Goal: Task Accomplishment & Management: Manage account settings

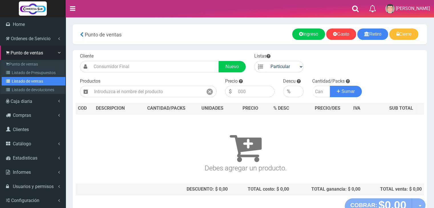
click at [26, 84] on link "Listado de ventas" at bounding box center [34, 81] width 64 height 9
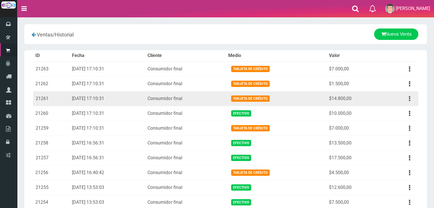
click at [409, 98] on icon "button" at bounding box center [409, 99] width 1 height 10
click at [392, 109] on link "Ver" at bounding box center [392, 112] width 45 height 13
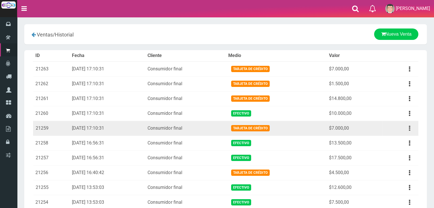
click at [409, 129] on icon "button" at bounding box center [409, 128] width 1 height 10
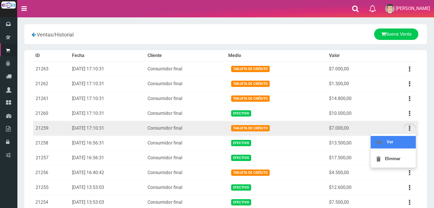
click at [403, 138] on link "Ver" at bounding box center [392, 142] width 45 height 13
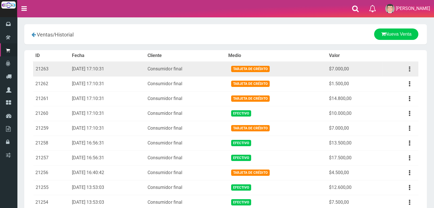
click at [412, 68] on button "button" at bounding box center [409, 69] width 13 height 10
click at [388, 95] on link "Eliminar" at bounding box center [392, 100] width 45 height 13
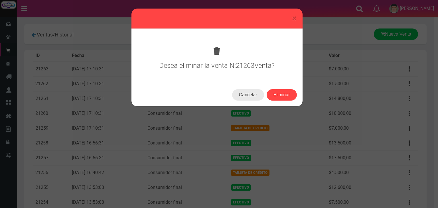
click at [255, 91] on button "Cancelar" at bounding box center [248, 94] width 32 height 11
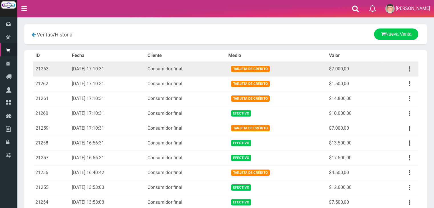
click at [409, 66] on icon "button" at bounding box center [409, 69] width 1 height 10
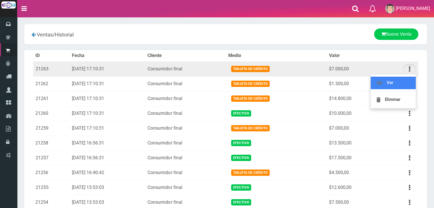
click at [397, 77] on link "Ver" at bounding box center [392, 83] width 45 height 13
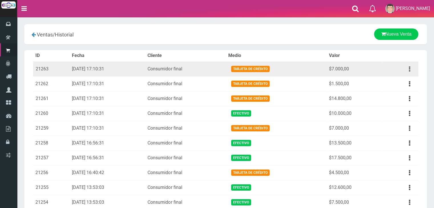
click at [407, 66] on button "button" at bounding box center [409, 69] width 13 height 10
click at [396, 101] on link "Eliminar" at bounding box center [392, 100] width 45 height 13
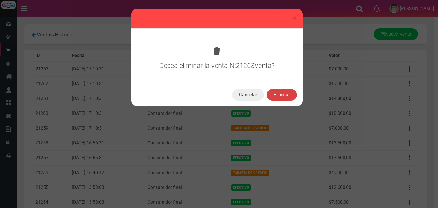
click at [287, 91] on button "Eliminar" at bounding box center [282, 94] width 30 height 11
